Goal: Task Accomplishment & Management: Complete application form

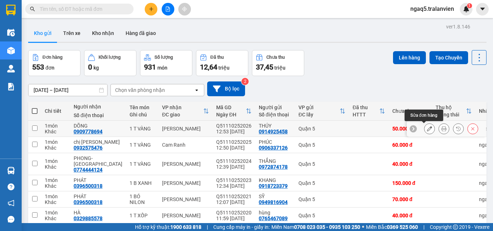
click at [427, 130] on button at bounding box center [429, 129] width 10 height 13
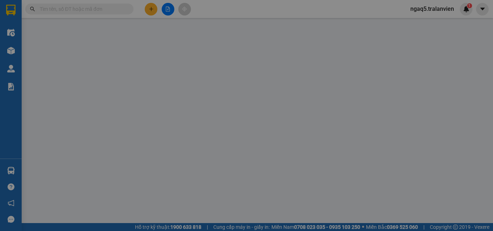
type input "0914925458"
type input "THÚY"
type input "079098000296"
type input "0909778694"
type input "DÕNG"
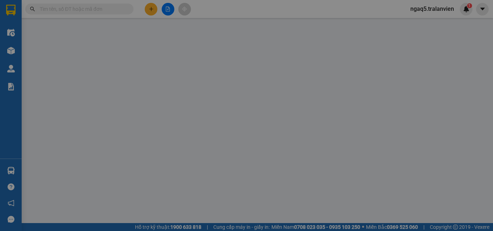
type input "50.000"
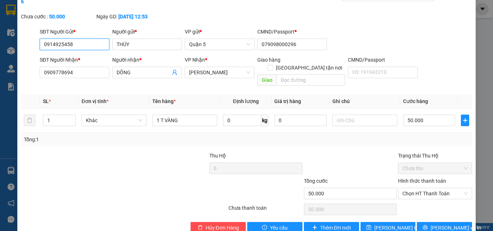
scroll to position [37, 0]
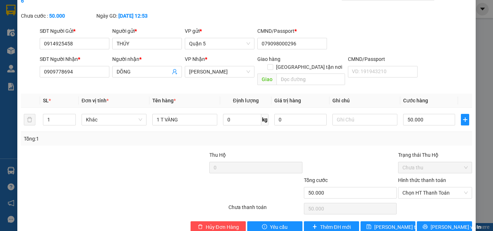
click at [425, 177] on label "Hình thức thanh toán" at bounding box center [422, 180] width 48 height 6
click at [425, 188] on input "Hình thức thanh toán" at bounding box center [432, 193] width 60 height 11
click at [418, 194] on div "Tại văn phòng" at bounding box center [430, 192] width 65 height 8
type input "0"
drag, startPoint x: 384, startPoint y: 208, endPoint x: 365, endPoint y: 190, distance: 27.0
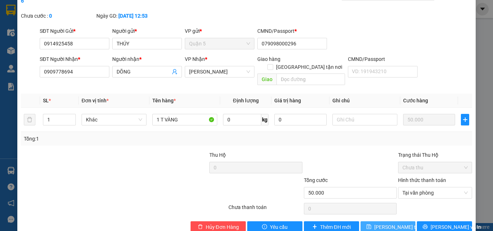
click at [384, 223] on span "[PERSON_NAME] thay đổi" at bounding box center [403, 227] width 58 height 8
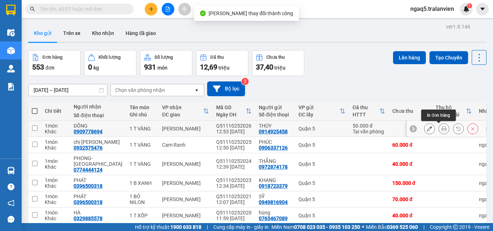
click at [441, 129] on icon at bounding box center [443, 128] width 5 height 5
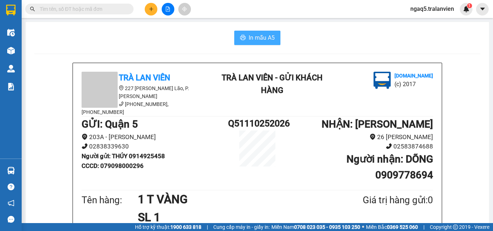
drag, startPoint x: 260, startPoint y: 40, endPoint x: 240, endPoint y: 74, distance: 39.3
click at [260, 41] on span "In mẫu A5" at bounding box center [261, 37] width 26 height 9
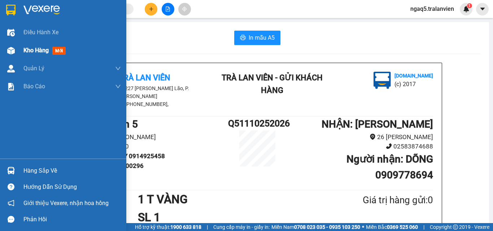
click at [57, 53] on span "mới" at bounding box center [58, 51] width 13 height 8
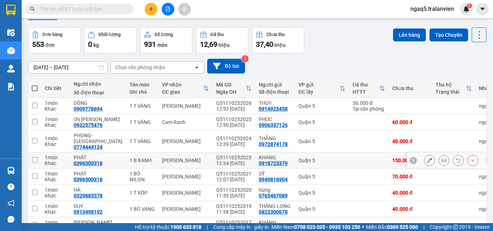
scroll to position [72, 0]
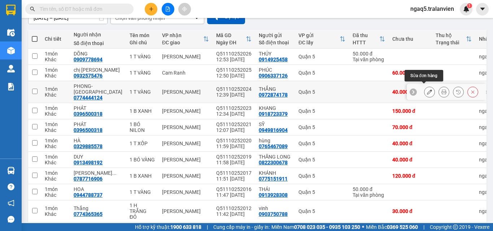
click at [427, 90] on icon at bounding box center [429, 91] width 5 height 5
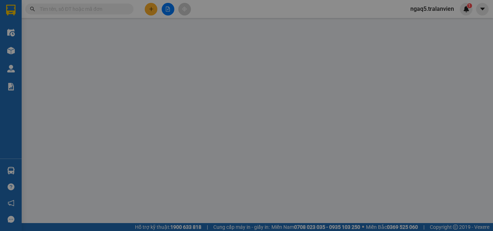
type input "0972874178"
type input "THẮNG"
type input "1"
type input "0774444124"
type input "PHONG- [GEOGRAPHIC_DATA]"
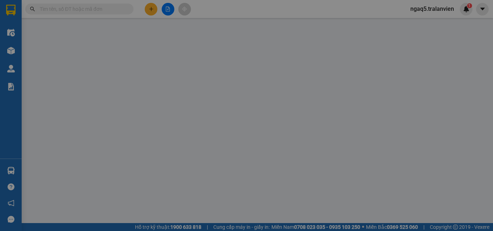
type input "40.000"
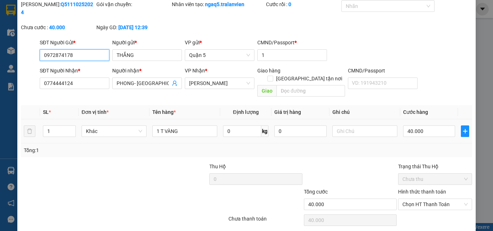
scroll to position [37, 0]
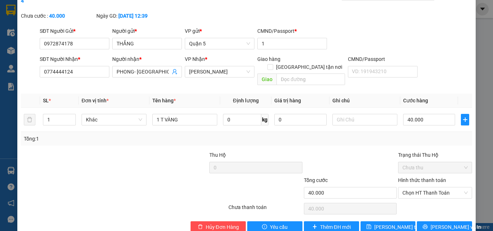
click at [430, 177] on label "Hình thức thanh toán" at bounding box center [422, 180] width 48 height 6
click at [430, 188] on input "Hình thức thanh toán" at bounding box center [432, 193] width 60 height 11
click at [421, 194] on div "Tại văn phòng" at bounding box center [430, 192] width 65 height 8
type input "0"
click at [394, 223] on span "[PERSON_NAME] thay đổi" at bounding box center [403, 227] width 58 height 8
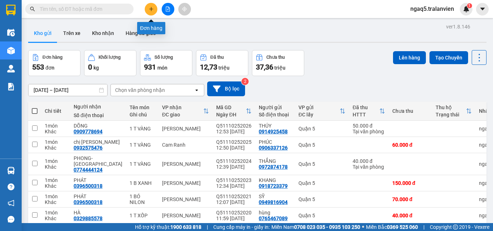
click at [153, 10] on icon "plus" at bounding box center [151, 8] width 5 height 5
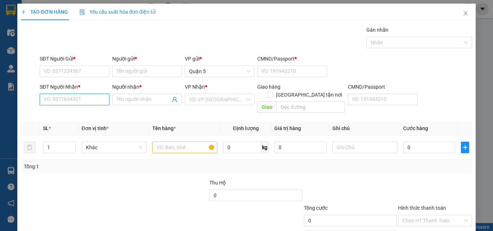
click at [68, 105] on input "SĐT Người Nhận *" at bounding box center [75, 100] width 70 height 12
click at [68, 105] on input "8057" at bounding box center [75, 100] width 70 height 12
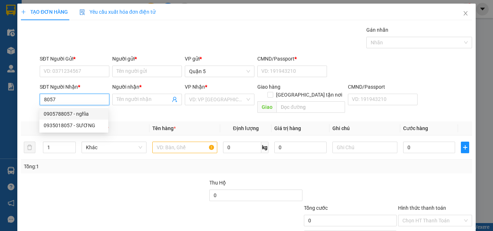
click at [83, 114] on div "0905788057 - nghĩa" at bounding box center [74, 114] width 60 height 8
type input "0905788057"
type input "nghĩa"
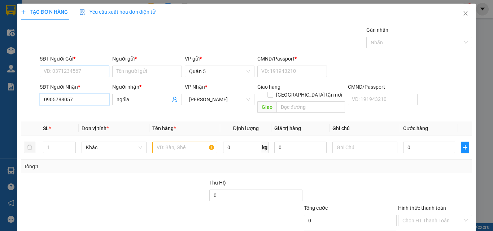
type input "0905788057"
click at [74, 74] on input "SĐT Người Gửi *" at bounding box center [75, 72] width 70 height 12
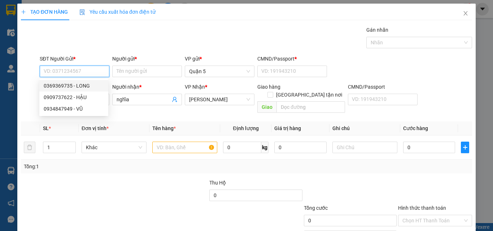
click at [83, 83] on div "0369369735 - LONG" at bounding box center [74, 86] width 60 height 8
type input "0369369735"
type input "LONG"
type input "1"
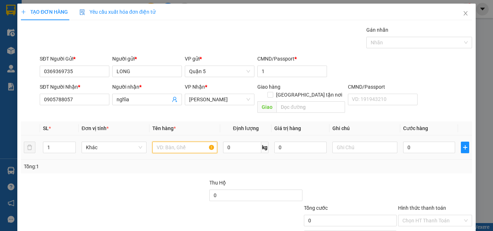
click at [168, 142] on input "text" at bounding box center [184, 148] width 65 height 12
type input "1 C NILON"
click at [418, 142] on input "0" at bounding box center [429, 148] width 52 height 12
type input "4"
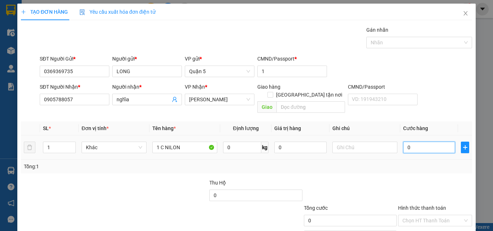
type input "4"
type input "40"
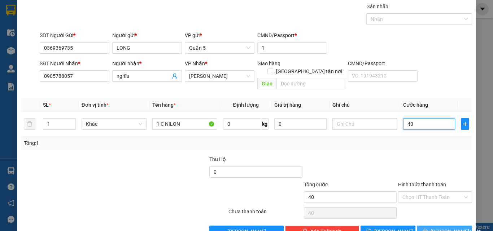
scroll to position [36, 0]
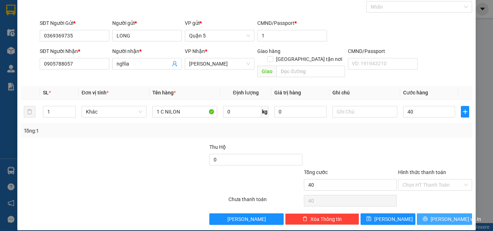
type input "40.000"
click at [436, 215] on span "[PERSON_NAME] và In" at bounding box center [455, 219] width 50 height 8
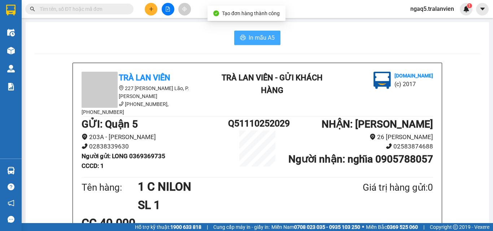
drag, startPoint x: 245, startPoint y: 35, endPoint x: 260, endPoint y: 65, distance: 33.9
click at [245, 35] on button "In mẫu A5" at bounding box center [257, 38] width 46 height 14
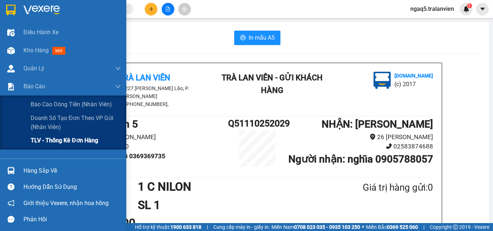
click at [63, 144] on span "TLV - Thống kê đơn hàng" at bounding box center [64, 140] width 67 height 9
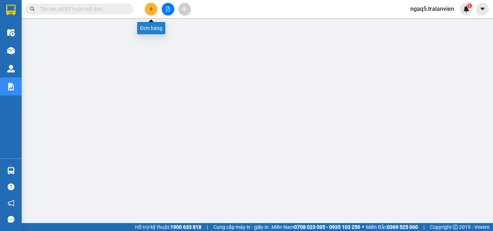
click at [154, 11] on button at bounding box center [151, 9] width 13 height 13
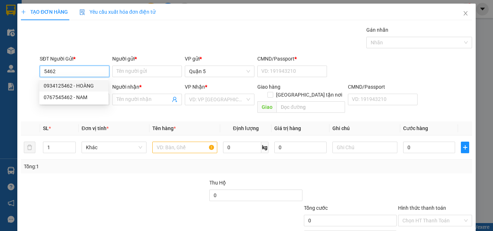
click at [89, 89] on div "0934125462 - HOÀNG" at bounding box center [74, 86] width 60 height 8
type input "0934125462"
type input "HOÀNG"
type input "1"
type input "08272264313"
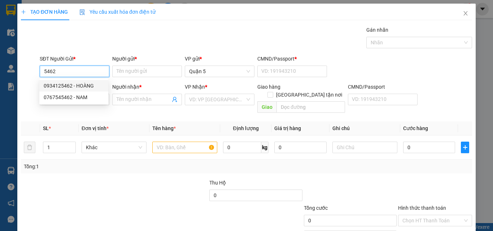
type input "CHUNG"
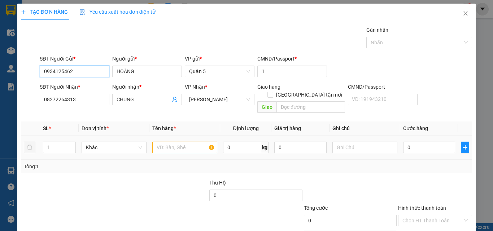
type input "0934125462"
click at [180, 142] on input "text" at bounding box center [184, 148] width 65 height 12
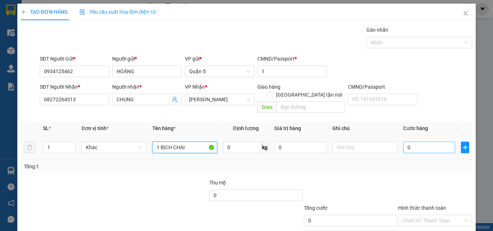
type input "1 BỊCH CHAI"
click at [434, 142] on input "0" at bounding box center [429, 148] width 52 height 12
type input "3"
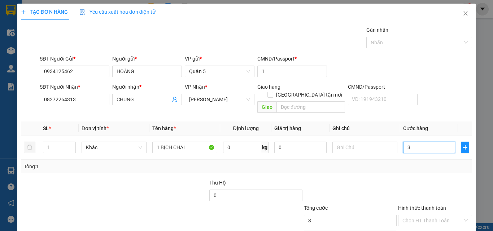
type input "30"
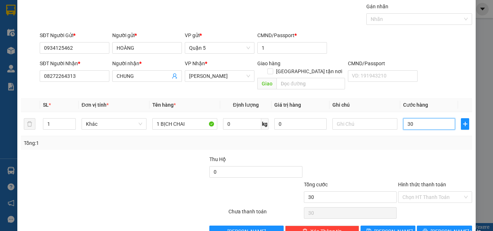
scroll to position [36, 0]
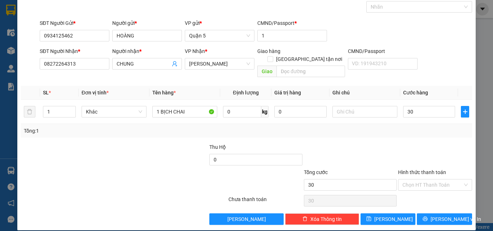
type input "30.000"
click at [422, 169] on label "Hình thức thanh toán" at bounding box center [422, 172] width 48 height 6
click at [422, 180] on input "Hình thức thanh toán" at bounding box center [432, 185] width 60 height 11
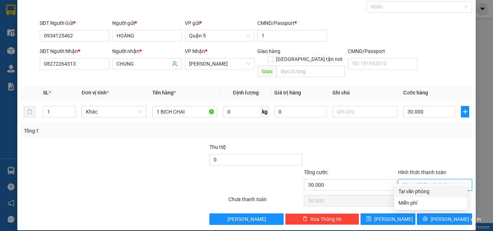
click at [427, 191] on div "Tại văn phòng" at bounding box center [430, 192] width 65 height 8
type input "0"
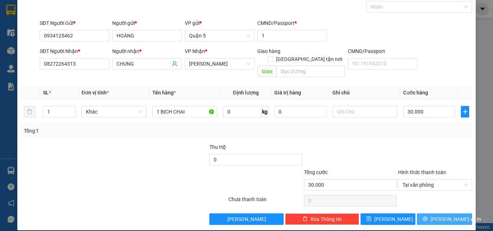
click at [437, 216] on button "[PERSON_NAME] và In" at bounding box center [444, 219] width 55 height 12
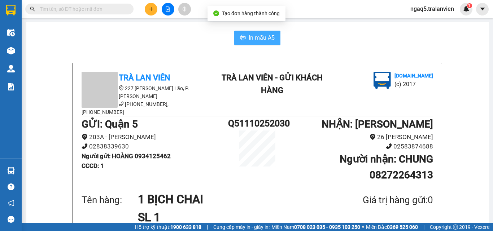
click at [262, 36] on span "In mẫu A5" at bounding box center [261, 37] width 26 height 9
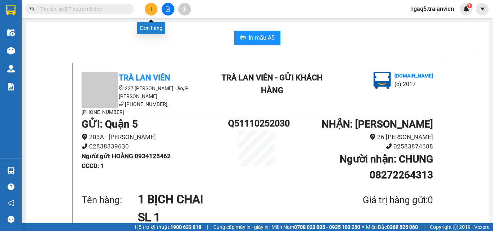
click at [153, 6] on button at bounding box center [151, 9] width 13 height 13
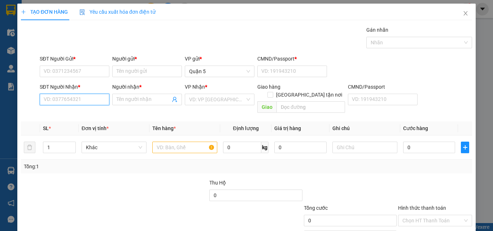
click at [76, 97] on input "SĐT Người Nhận *" at bounding box center [75, 100] width 70 height 12
type input "0793310647"
click at [84, 112] on div "0793310647 - TƯỞNG" at bounding box center [74, 114] width 60 height 8
type input "TƯỞNG"
type input "0793310647"
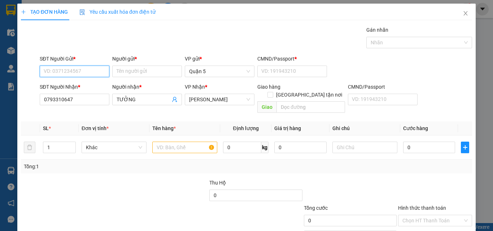
click at [62, 68] on input "SĐT Người Gửi *" at bounding box center [75, 72] width 70 height 12
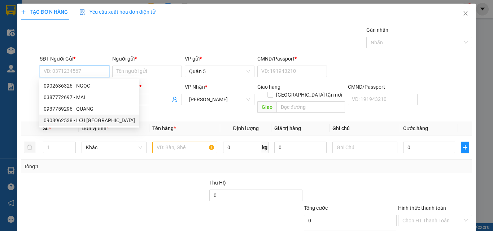
click at [96, 119] on div "0908962538 - LỢI [GEOGRAPHIC_DATA]" at bounding box center [89, 120] width 91 height 8
type input "0908962538"
type input "LỢI [GEOGRAPHIC_DATA]"
type input "079083012558"
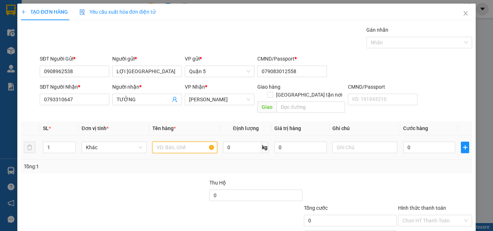
click at [175, 144] on input "text" at bounding box center [184, 148] width 65 height 12
type input "1 C ĐEN"
click at [442, 146] on div "0" at bounding box center [429, 147] width 52 height 14
click at [428, 144] on input "0" at bounding box center [429, 148] width 52 height 12
type input "5"
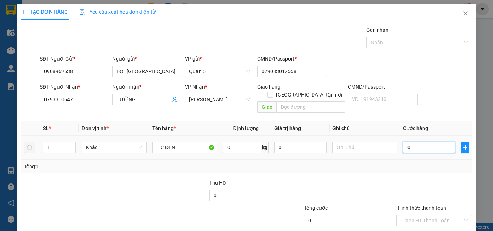
type input "5"
type input "50"
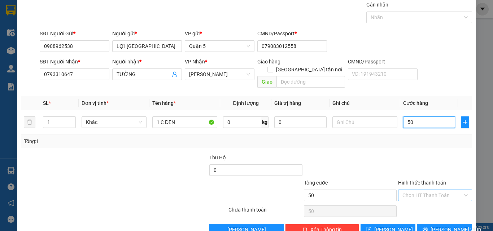
scroll to position [36, 0]
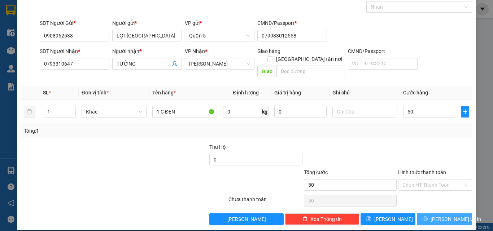
type input "50.000"
click at [438, 215] on span "[PERSON_NAME] và In" at bounding box center [455, 219] width 50 height 8
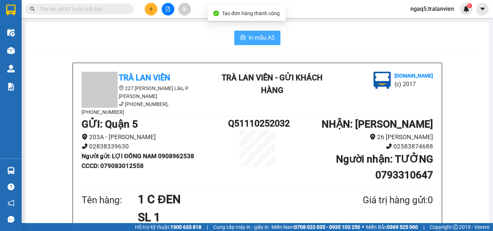
click at [265, 42] on span "In mẫu A5" at bounding box center [261, 37] width 26 height 9
drag, startPoint x: 95, startPoint y: 47, endPoint x: 98, endPoint y: 43, distance: 5.4
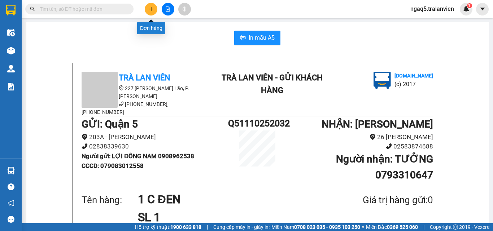
click at [154, 8] on button at bounding box center [151, 9] width 13 height 13
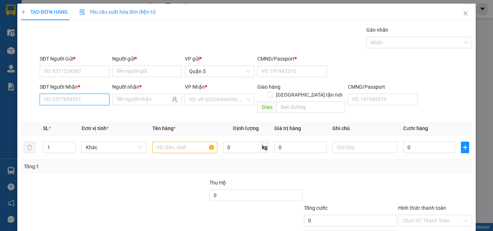
click at [65, 100] on input "SĐT Người Nhận *" at bounding box center [75, 100] width 70 height 12
click at [65, 105] on input "9968" at bounding box center [75, 100] width 70 height 12
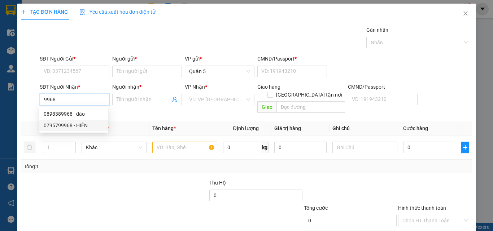
click at [79, 123] on div "0795799968 - HIỀN" at bounding box center [74, 126] width 60 height 8
type input "0795799968"
type input "HIỀN"
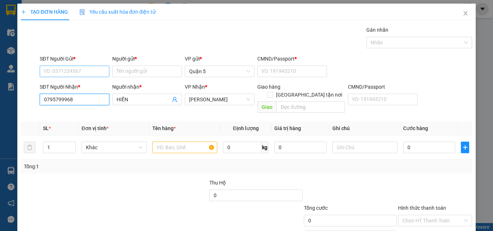
type input "0795799968"
click at [71, 71] on input "SĐT Người Gửi *" at bounding box center [75, 72] width 70 height 12
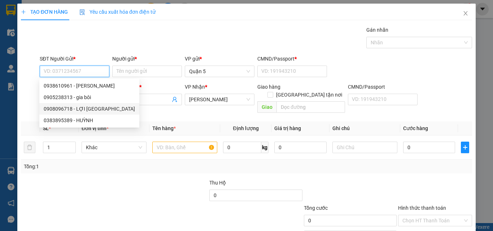
click at [100, 106] on div "0908096718 - LỢI [GEOGRAPHIC_DATA]" at bounding box center [89, 109] width 91 height 8
type input "0908096718"
type input "LỢI [GEOGRAPHIC_DATA]"
type input "1"
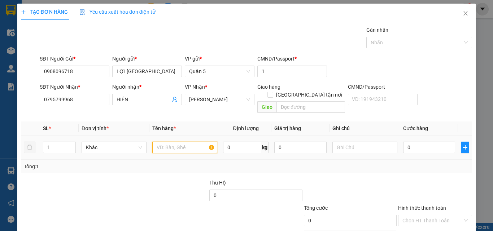
click at [170, 142] on input "text" at bounding box center [184, 148] width 65 height 12
type input "1 C NILON"
click at [430, 142] on input "0" at bounding box center [429, 148] width 52 height 12
type input "3"
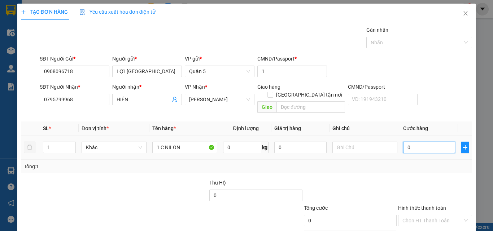
type input "3"
type input "30"
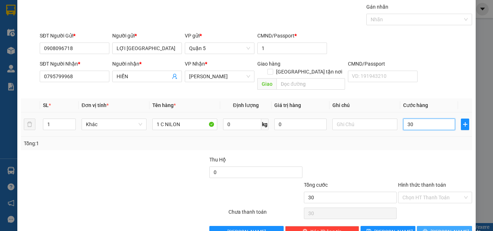
scroll to position [36, 0]
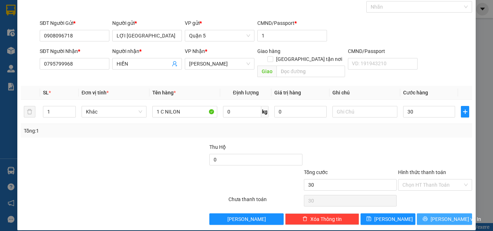
type input "30.000"
click at [435, 215] on span "[PERSON_NAME] và In" at bounding box center [455, 219] width 50 height 8
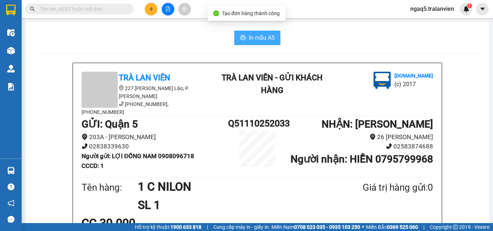
click at [259, 36] on span "In mẫu A5" at bounding box center [261, 37] width 26 height 9
drag, startPoint x: 367, startPoint y: 155, endPoint x: 492, endPoint y: 161, distance: 125.6
click at [380, 205] on div "Tên hàng: 1 C NILON SL 1 Giá trị hàng gửi: 0" at bounding box center [256, 196] width 351 height 36
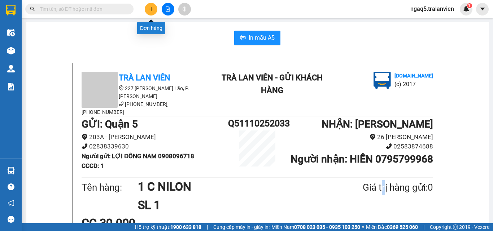
click at [146, 9] on button at bounding box center [151, 9] width 13 height 13
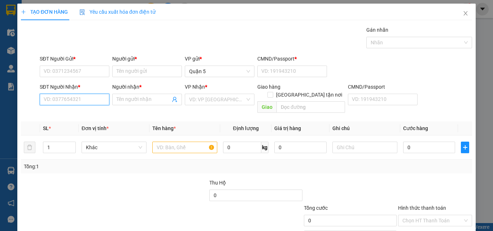
click at [58, 99] on input "SĐT Người Nhận *" at bounding box center [75, 100] width 70 height 12
type input "0935505625"
click at [73, 118] on div "0935505625 - tân" at bounding box center [74, 114] width 60 height 8
type input "tân"
type input "0935505625"
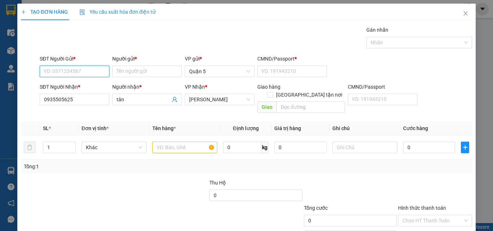
click at [59, 73] on input "SĐT Người Gửi *" at bounding box center [75, 72] width 70 height 12
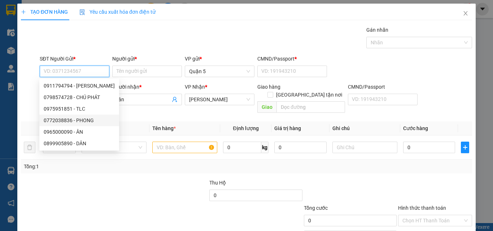
click at [87, 120] on div "0772038836 - PHONG" at bounding box center [79, 120] width 71 height 8
type input "0772038836"
type input "PHONG"
type input "079077008030"
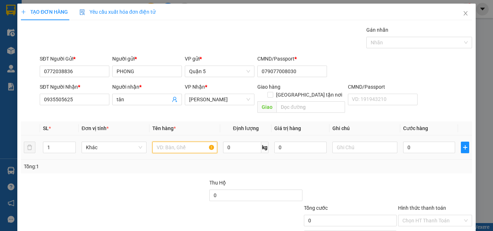
click at [180, 142] on input "text" at bounding box center [184, 148] width 65 height 12
click at [162, 142] on input "1 V ĐEN" at bounding box center [184, 148] width 65 height 12
type input "1 C ĐEN"
click at [431, 142] on input "0" at bounding box center [429, 148] width 52 height 12
type input "2"
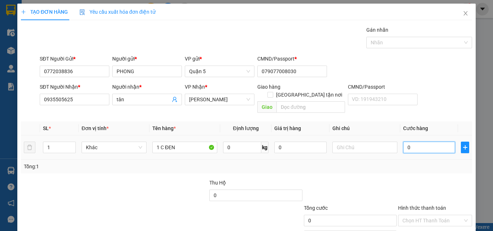
type input "2"
type input "25"
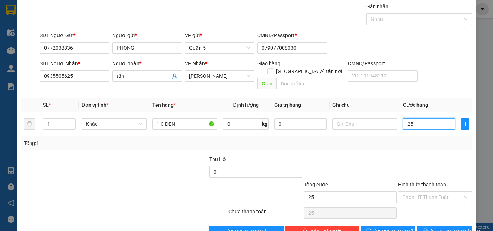
scroll to position [36, 0]
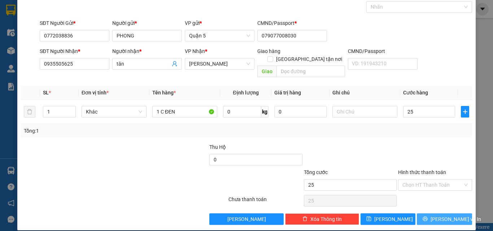
type input "25.000"
click at [427, 216] on span "printer" at bounding box center [424, 219] width 5 height 6
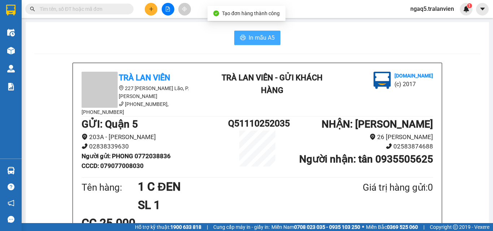
click at [257, 43] on button "In mẫu A5" at bounding box center [257, 38] width 46 height 14
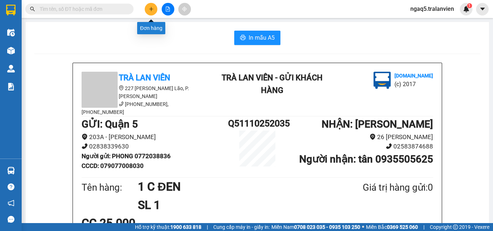
click at [152, 5] on button at bounding box center [151, 9] width 13 height 13
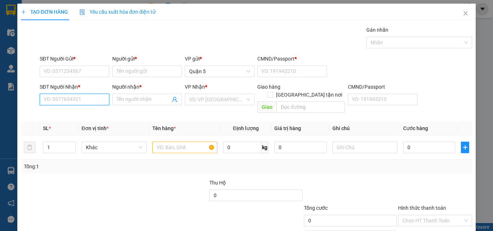
click at [75, 101] on input "SĐT Người Nhận *" at bounding box center [75, 100] width 70 height 12
click at [63, 100] on input "8567" at bounding box center [75, 100] width 70 height 12
click at [73, 106] on div "SĐT Người Nhận * 8567" at bounding box center [75, 95] width 70 height 25
click at [73, 104] on input "8567" at bounding box center [75, 100] width 70 height 12
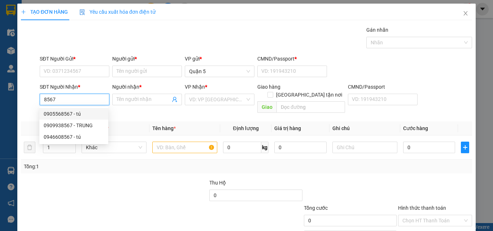
click at [72, 115] on div "0905568567 - tú" at bounding box center [74, 114] width 60 height 8
type input "0905568567"
type input "tú"
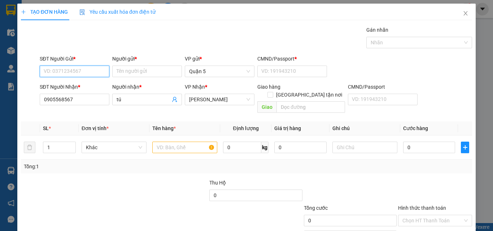
click at [57, 77] on input "SĐT Người Gửi *" at bounding box center [75, 72] width 70 height 12
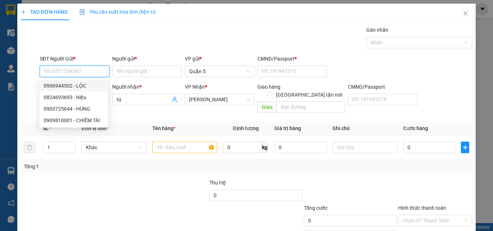
click at [80, 82] on div "0906944502 - LỘC" at bounding box center [74, 86] width 60 height 8
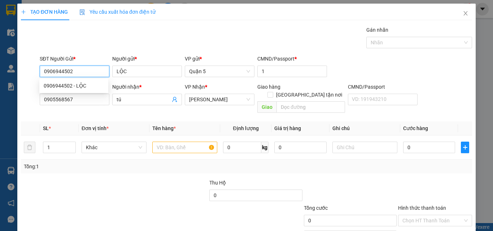
type input "0906944502"
type input "LỘC"
type input "1"
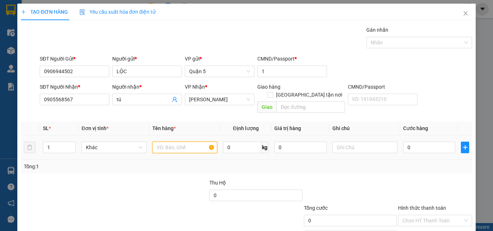
click at [171, 142] on input "text" at bounding box center [184, 148] width 65 height 12
type input "1 H VÀNG"
click at [418, 142] on input "0" at bounding box center [429, 148] width 52 height 12
type input "3"
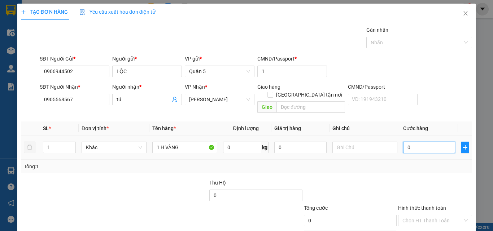
type input "3"
type input "30"
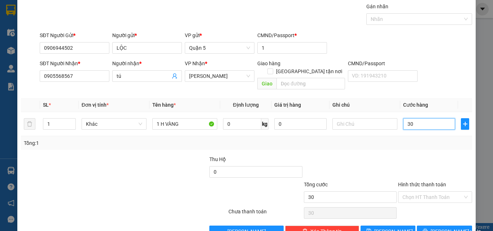
scroll to position [36, 0]
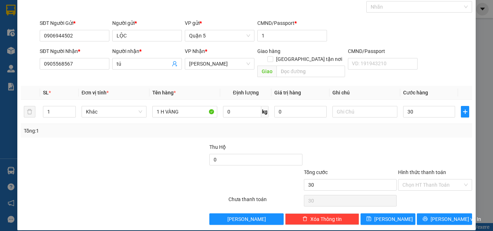
type input "30.000"
click at [415, 169] on label "Hình thức thanh toán" at bounding box center [422, 172] width 48 height 6
click at [415, 180] on input "Hình thức thanh toán" at bounding box center [432, 185] width 60 height 11
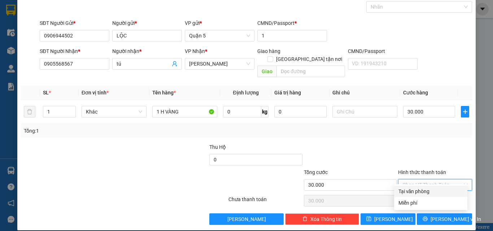
click at [415, 194] on div "Tại văn phòng" at bounding box center [430, 192] width 65 height 8
type input "0"
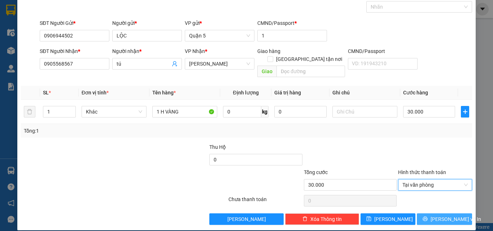
click at [424, 213] on button "[PERSON_NAME] và In" at bounding box center [444, 219] width 55 height 12
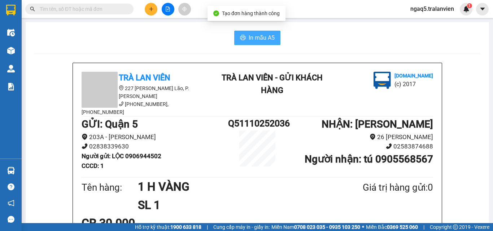
click at [262, 39] on span "In mẫu A5" at bounding box center [261, 37] width 26 height 9
click at [92, 5] on span at bounding box center [79, 9] width 108 height 11
click at [89, 6] on input "text" at bounding box center [82, 9] width 85 height 8
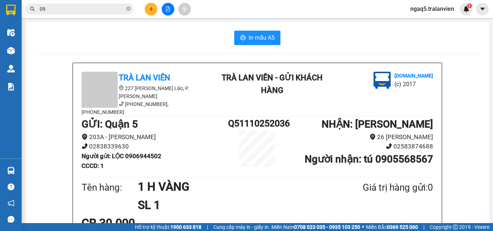
type input "0"
